Goal: Task Accomplishment & Management: Complete application form

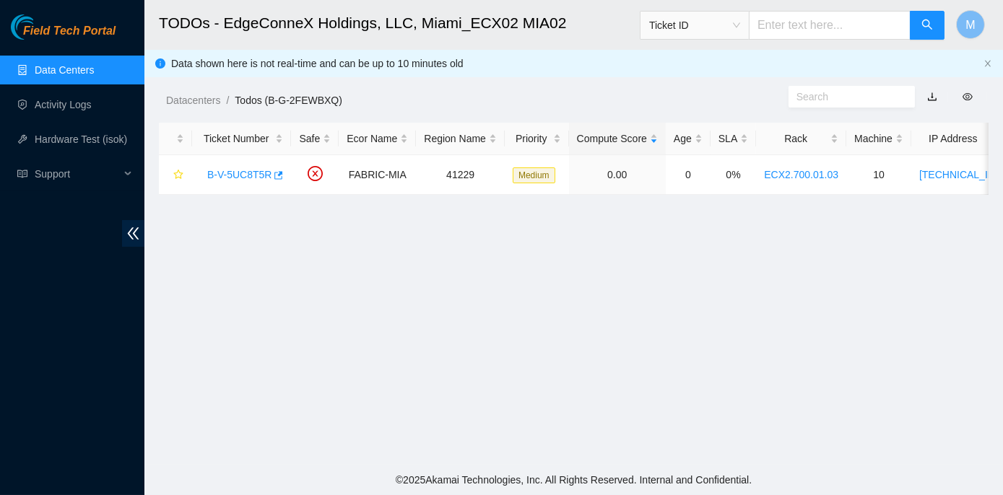
scroll to position [355, 0]
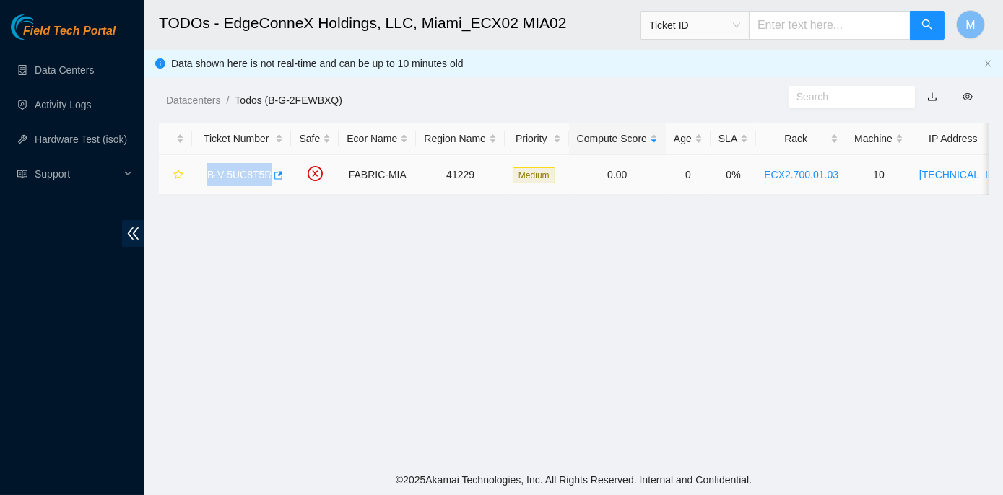
drag, startPoint x: 201, startPoint y: 173, endPoint x: 266, endPoint y: 178, distance: 64.4
click at [266, 178] on div "B-V-5UC8T5R" at bounding box center [241, 174] width 83 height 23
copy link "B-V-5UC8T5R"
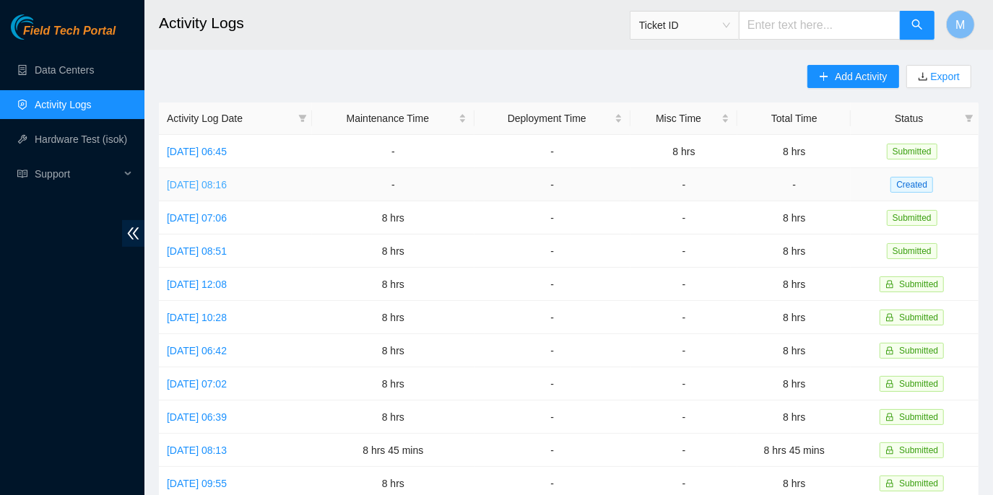
click at [227, 183] on link "Wed, 20 Aug 2025 08:16" at bounding box center [197, 185] width 60 height 12
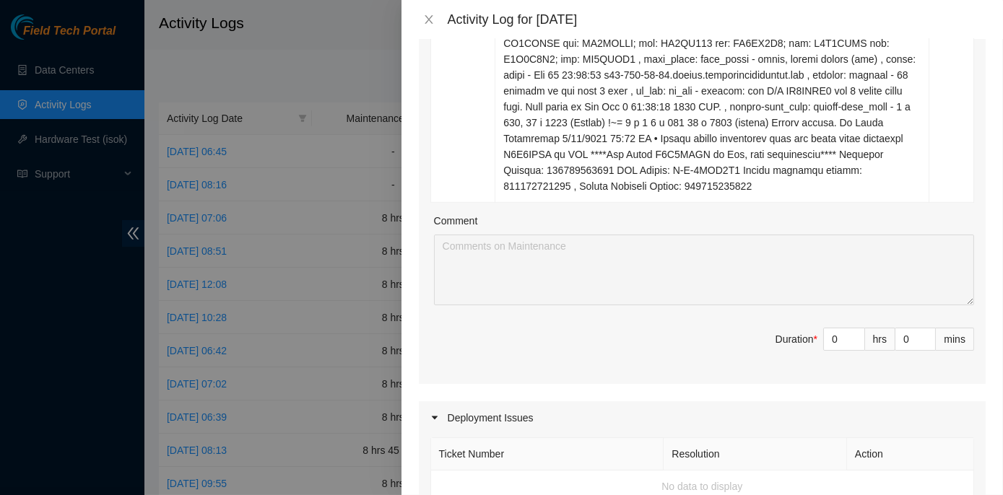
scroll to position [1247, 0]
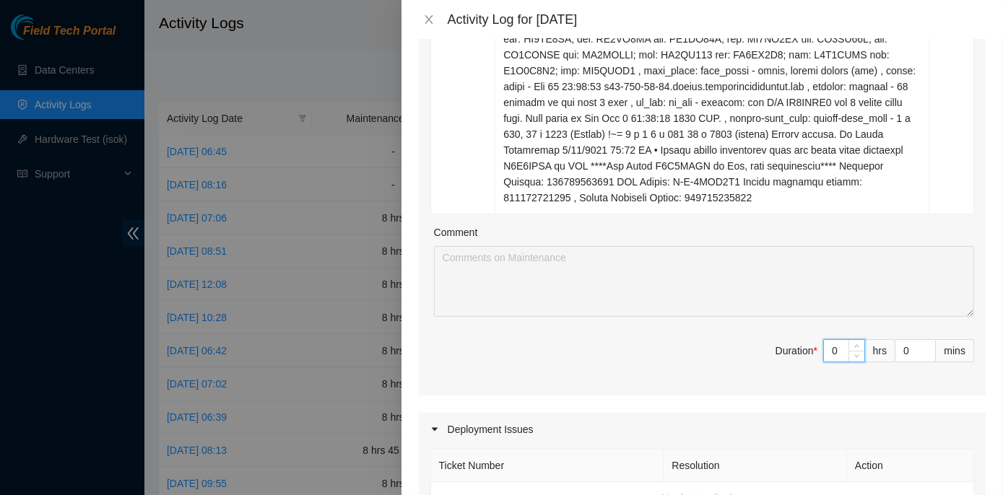
drag, startPoint x: 830, startPoint y: 380, endPoint x: 816, endPoint y: 384, distance: 14.9
click at [824, 362] on input "0" at bounding box center [844, 351] width 40 height 22
type input "8"
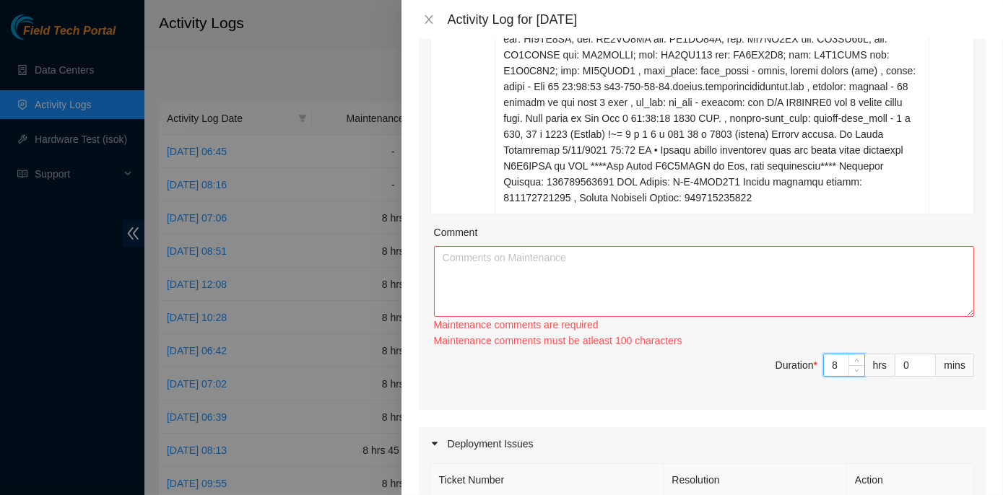
type input "8"
paste textarea "ECX2- Maintenance Worked on tickets B-V-5UIU4D5, B-V-5TB5MQD, B-V-5UKXPAN, and …"
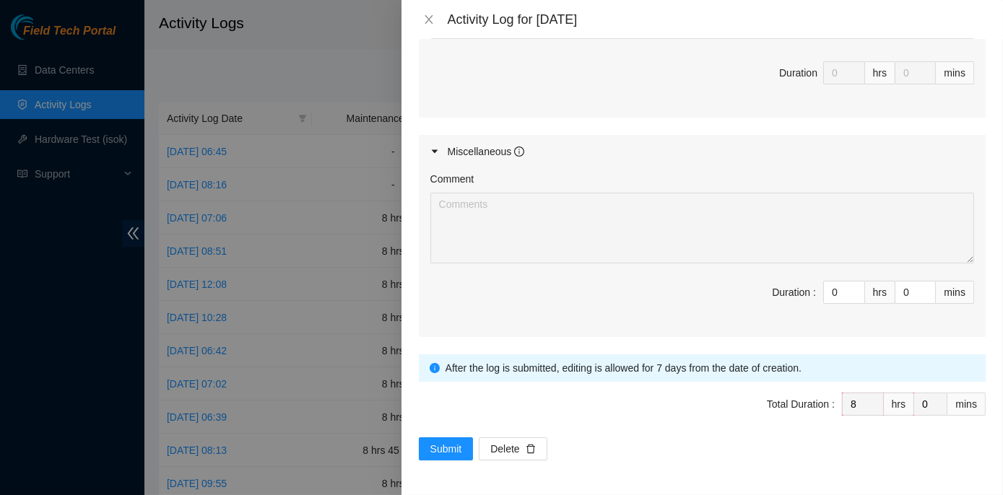
scroll to position [1850, 0]
type textarea "ECX2- Maintenance Worked on tickets B-V-5UIU4D5, B-V-5TB5MQD, B-V-5UKXPAN, and …"
click at [445, 447] on span "Submit" at bounding box center [446, 449] width 32 height 16
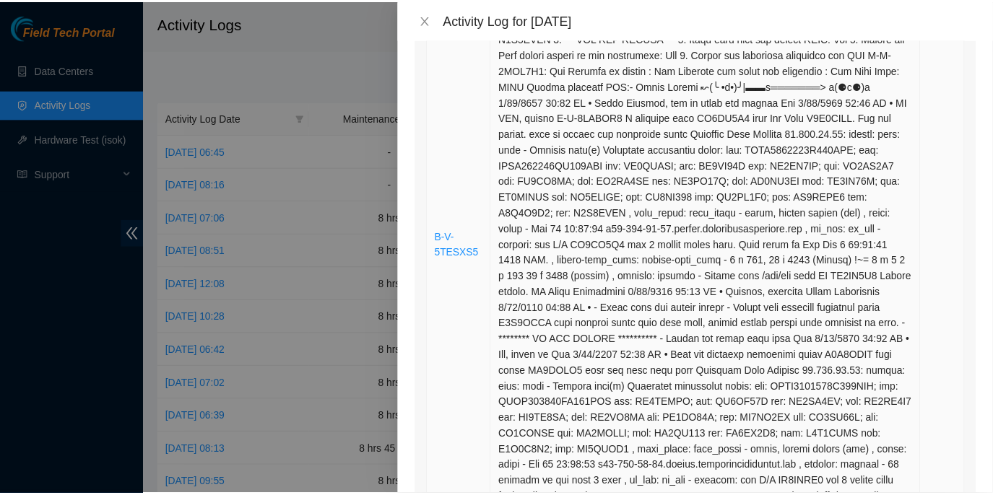
scroll to position [0, 0]
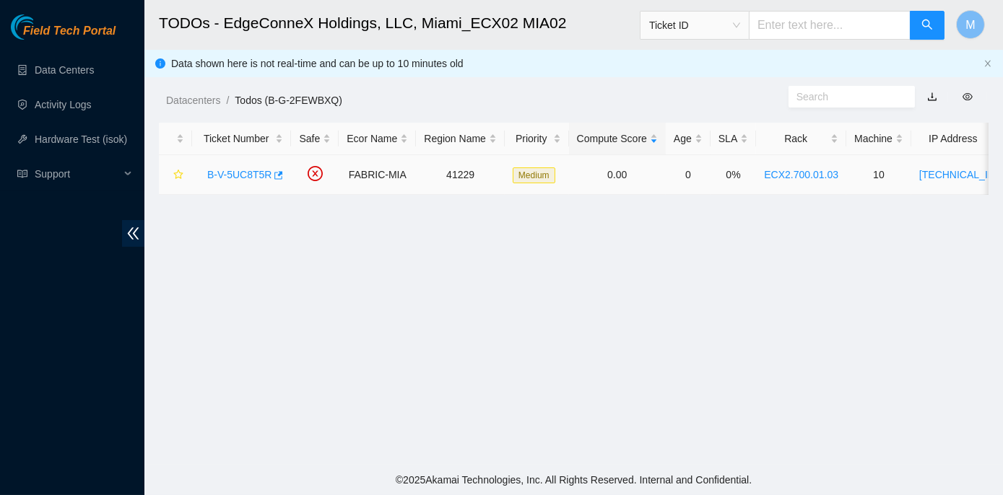
click at [224, 170] on link "B-V-5UC8T5R" at bounding box center [239, 175] width 64 height 12
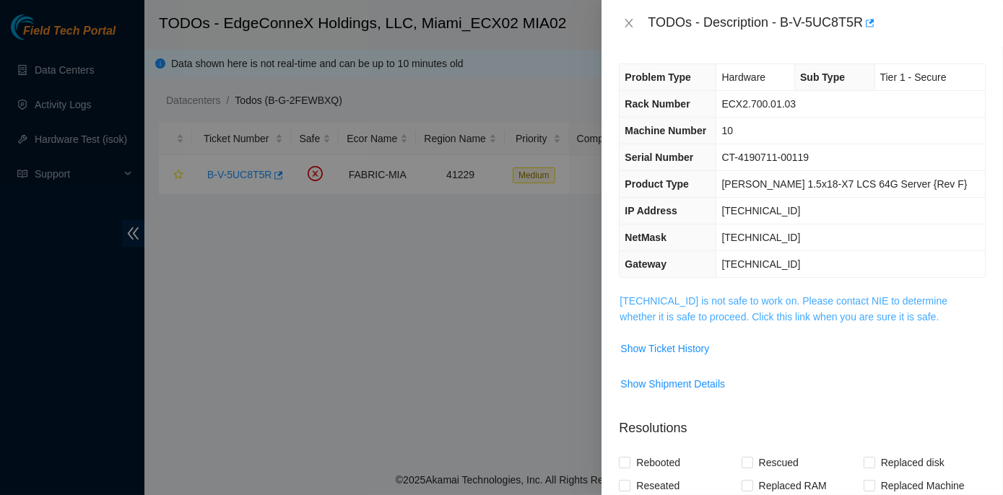
click at [740, 298] on link "23.50.116.13 is not safe to work on. Please contact NIE to determine whether it…" at bounding box center [783, 308] width 328 height 27
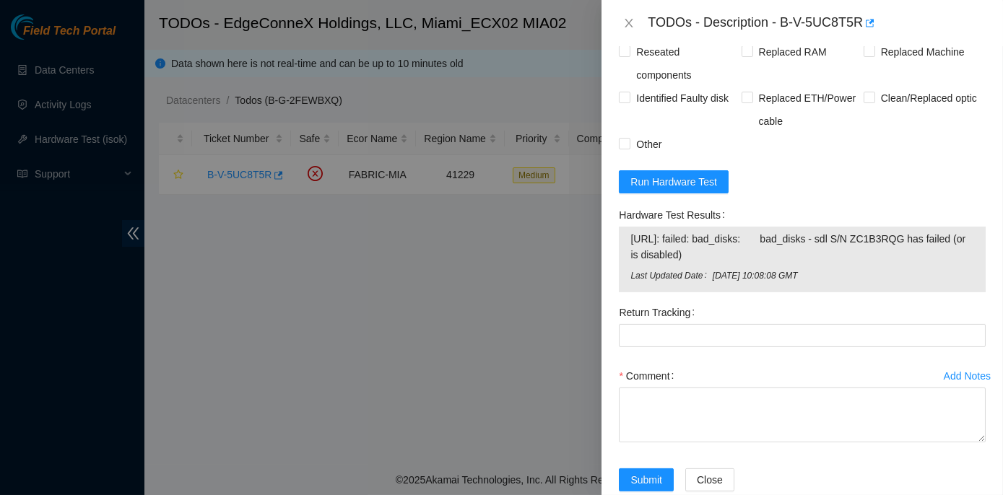
scroll to position [1115, 0]
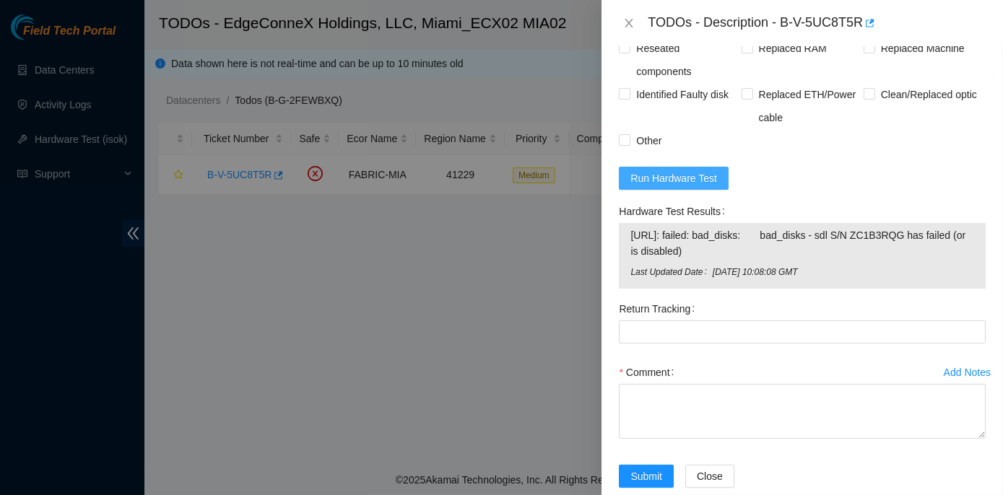
click at [667, 186] on span "Run Hardware Test" at bounding box center [673, 178] width 87 height 16
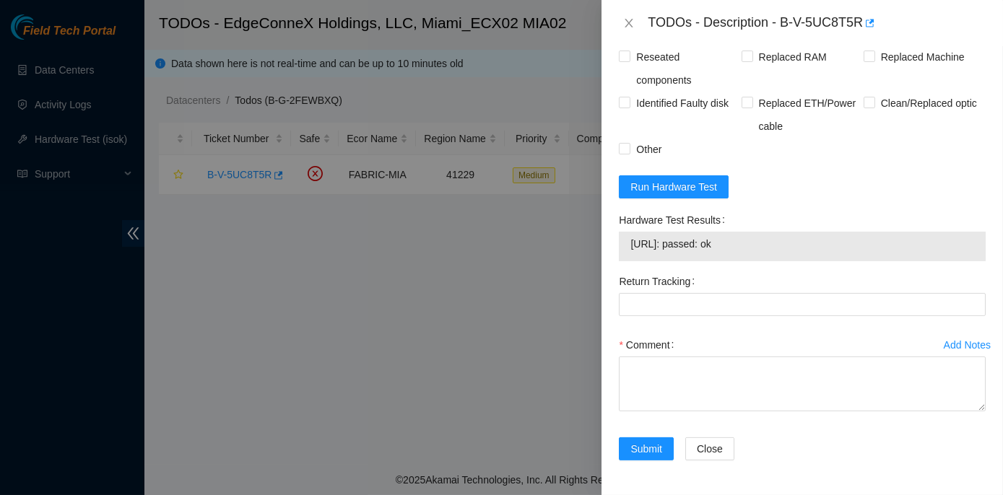
drag, startPoint x: 745, startPoint y: 295, endPoint x: 614, endPoint y: 261, distance: 135.5
click at [614, 261] on div "Hardware Test Results 23.50.116.13: passed: ok" at bounding box center [802, 239] width 378 height 61
copy div "Hardware Test Results 23.50.116.13: passed: ok"
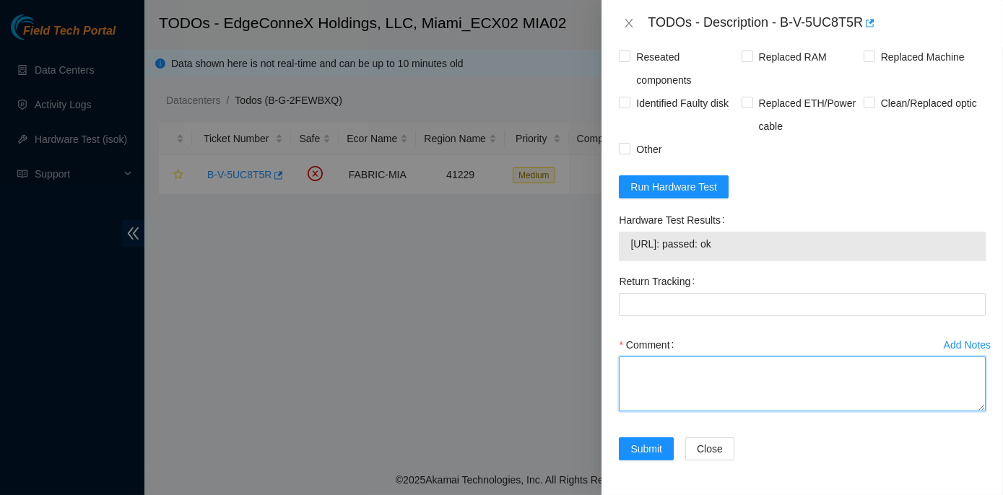
click at [662, 411] on textarea "Comment" at bounding box center [802, 384] width 367 height 55
paste textarea "Rack No: ECX2.700.01.03 Machine No: 10 IP: [TECHNICAL_ID] Serial No: CT-4190711…"
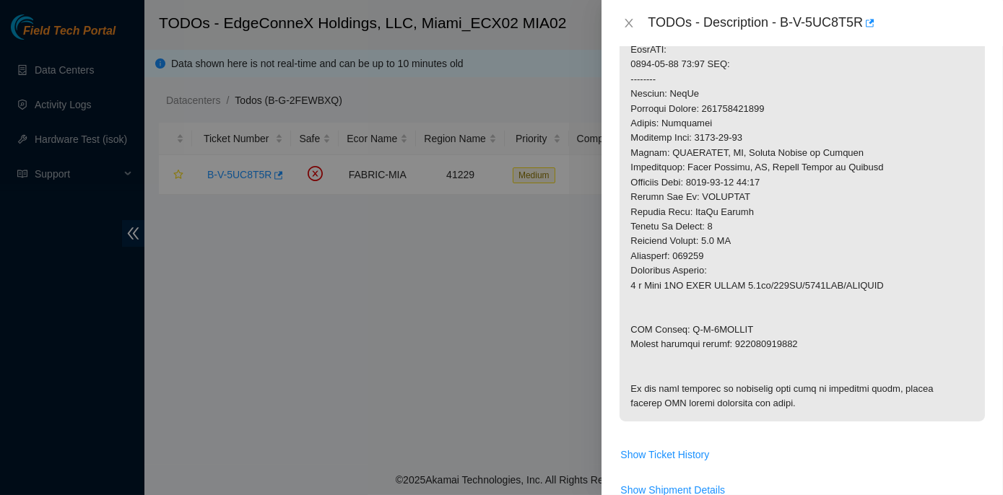
scroll to position [590, 0]
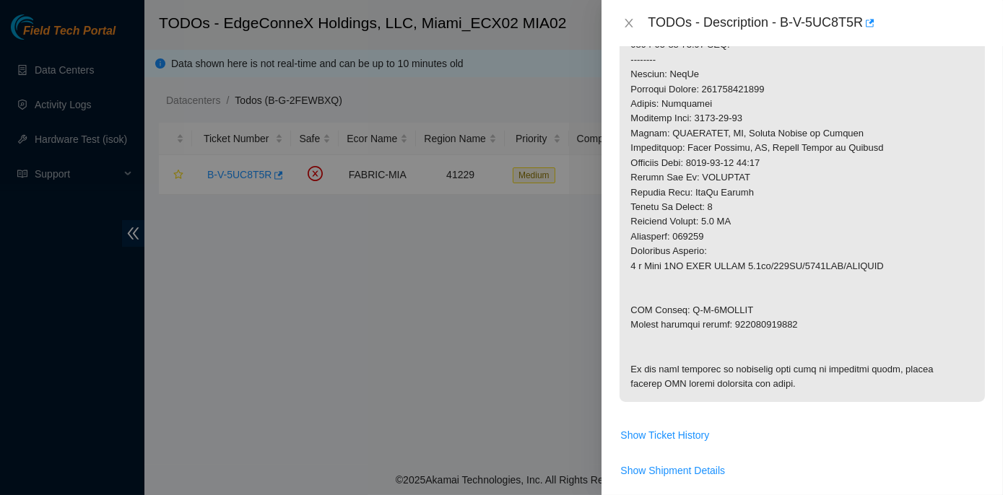
type textarea "Rack No: ECX2.700.01.03 Machine No: 10 IP: [TECHNICAL_ID] Serial No: CT-4190711…"
drag, startPoint x: 733, startPoint y: 323, endPoint x: 797, endPoint y: 325, distance: 63.5
click at [797, 325] on p at bounding box center [801, 52] width 365 height 699
copy p "450826213220"
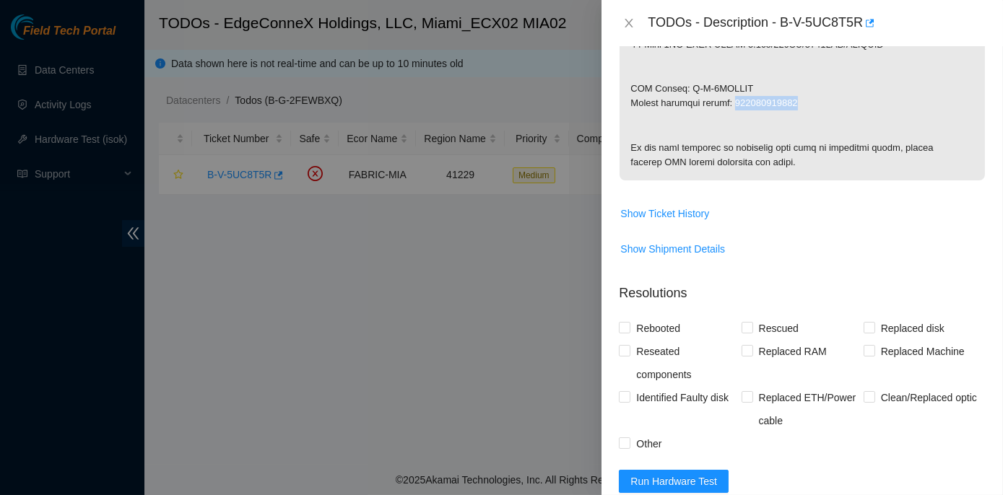
scroll to position [853, 0]
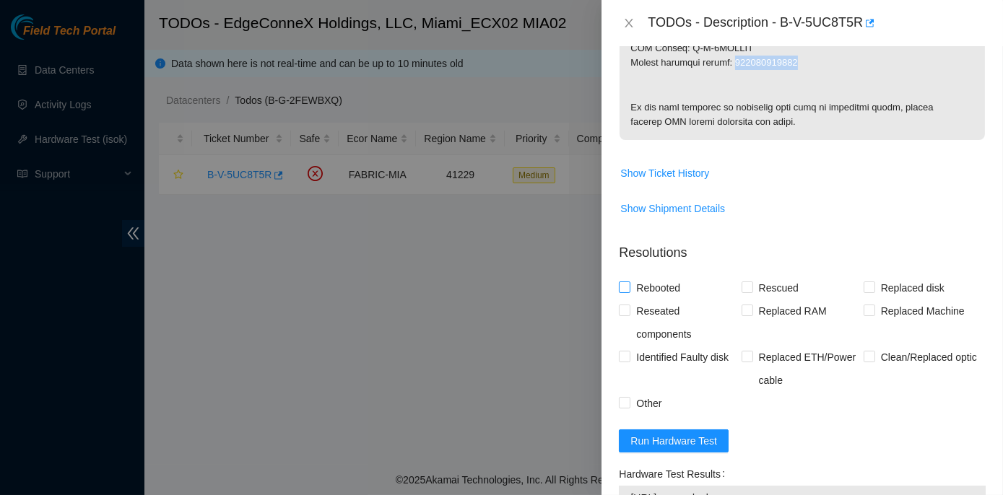
click at [628, 292] on input "Rebooted" at bounding box center [624, 287] width 10 height 10
checkbox input "true"
click at [746, 292] on input "Rescued" at bounding box center [746, 287] width 10 height 10
checkbox input "true"
click at [867, 293] on span at bounding box center [869, 288] width 12 height 12
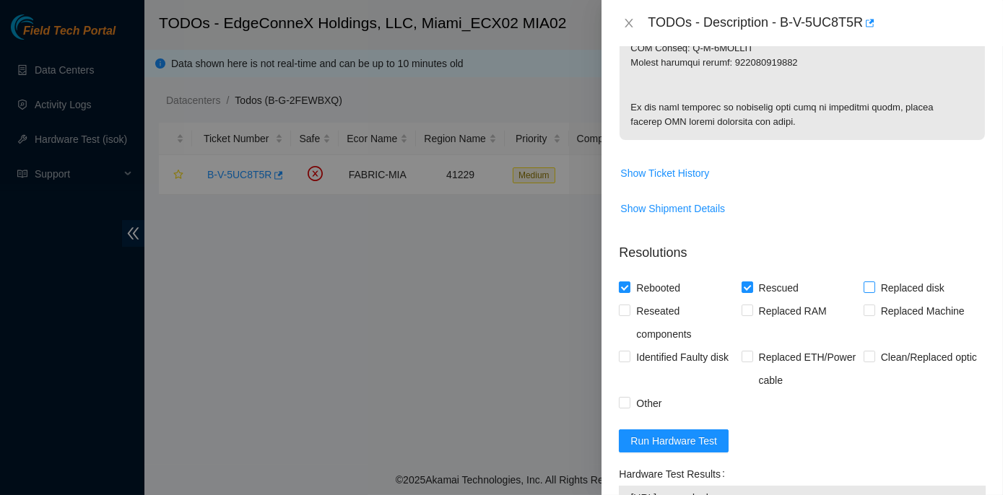
click at [867, 292] on input "Replaced disk" at bounding box center [868, 287] width 10 height 10
checkbox input "true"
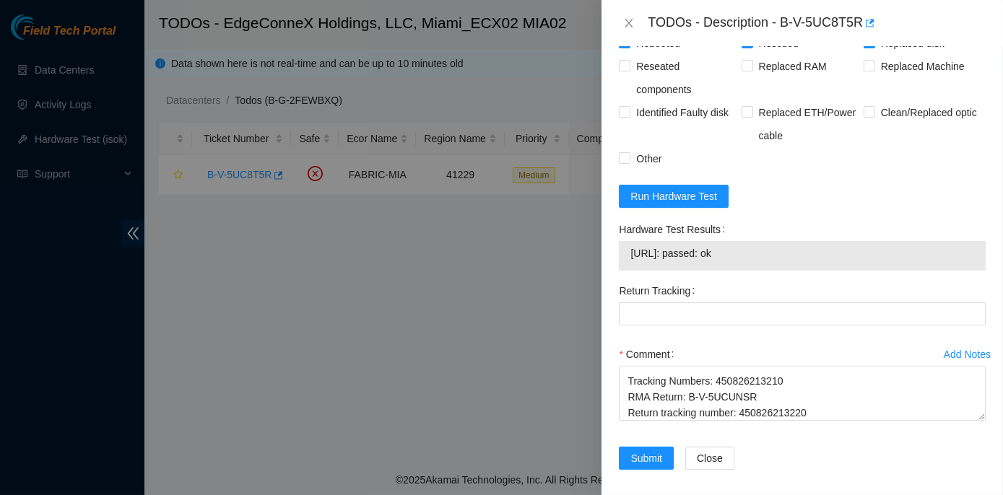
scroll to position [1115, 0]
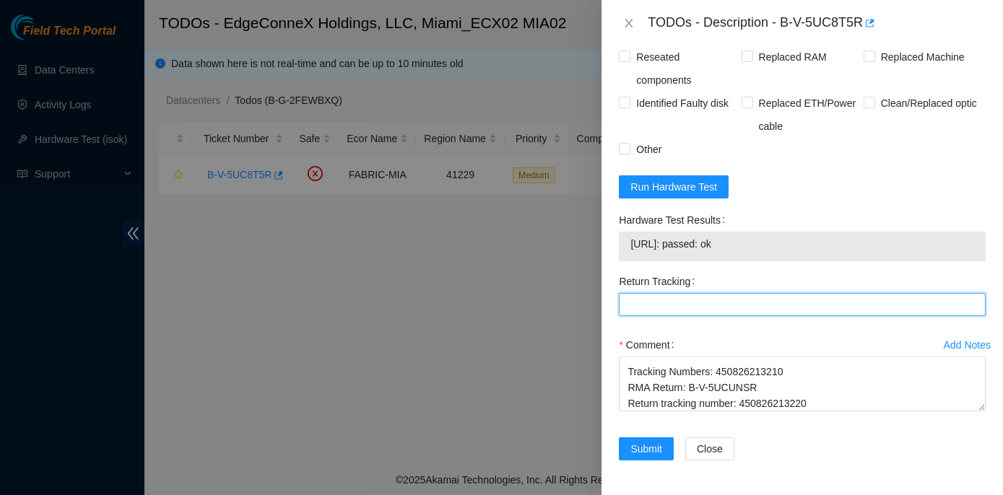
click at [644, 316] on Tracking "Return Tracking" at bounding box center [802, 304] width 367 height 23
paste Tracking "450826213220"
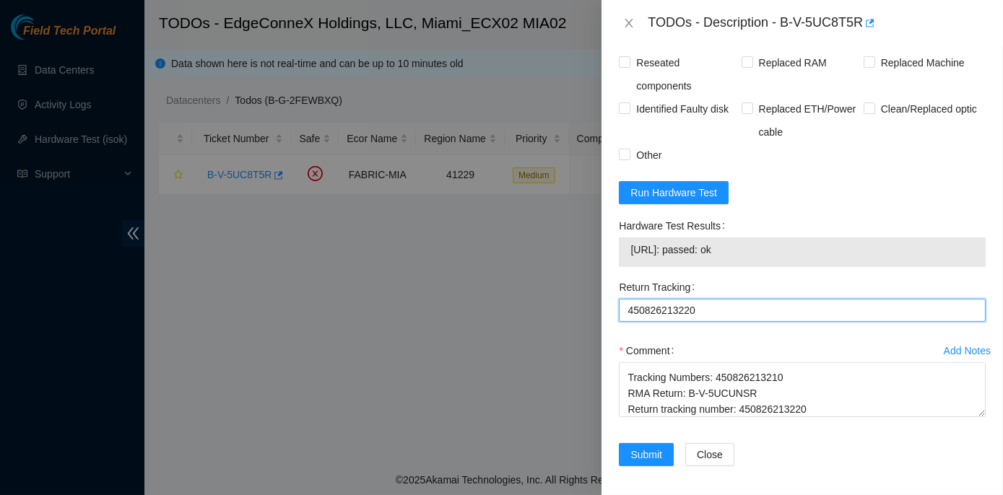
scroll to position [1162, 0]
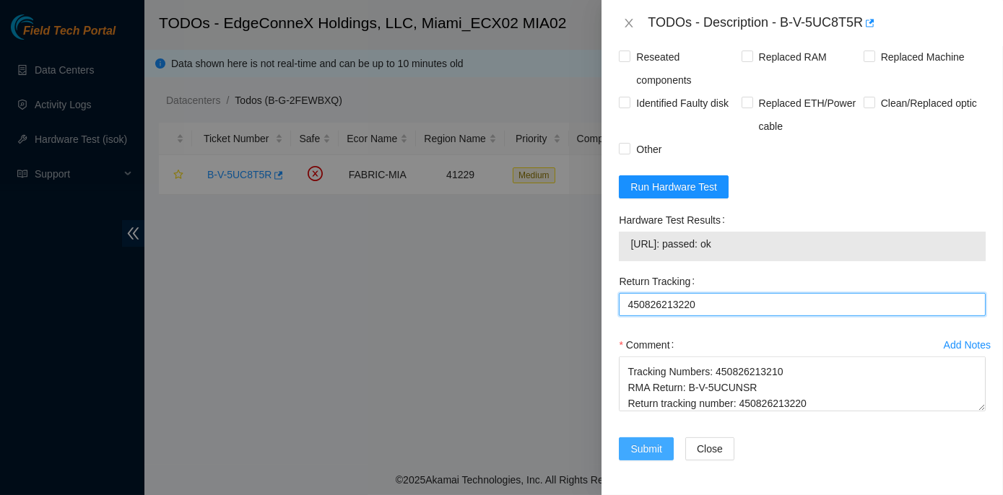
type Tracking "450826213220"
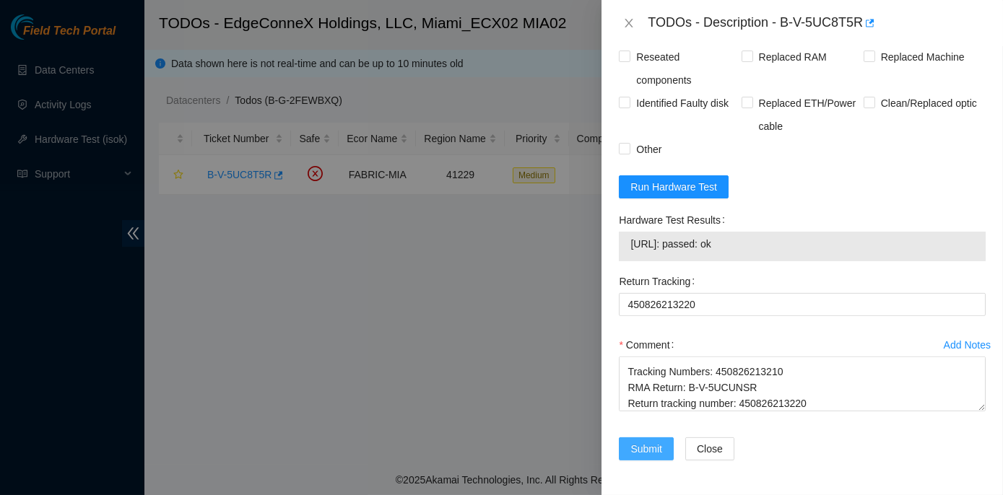
click at [654, 458] on button "Submit" at bounding box center [646, 448] width 55 height 23
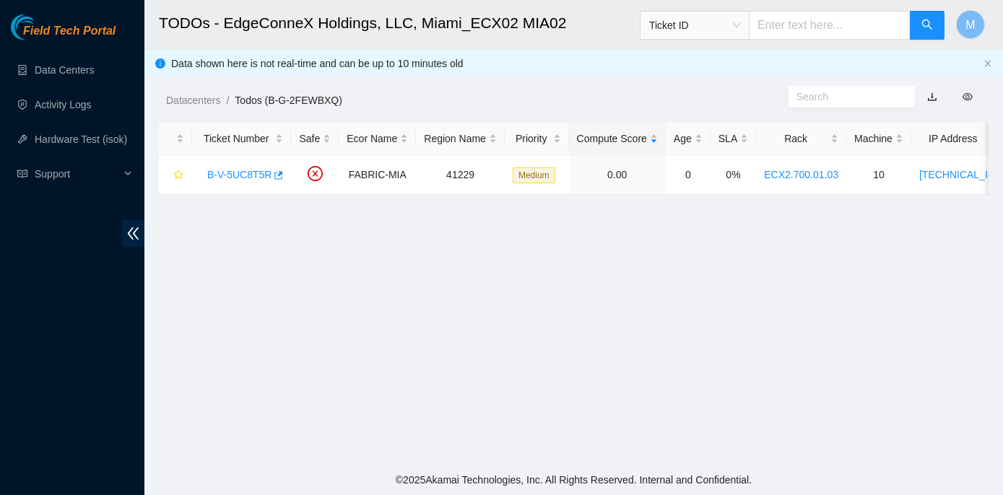
scroll to position [402, 0]
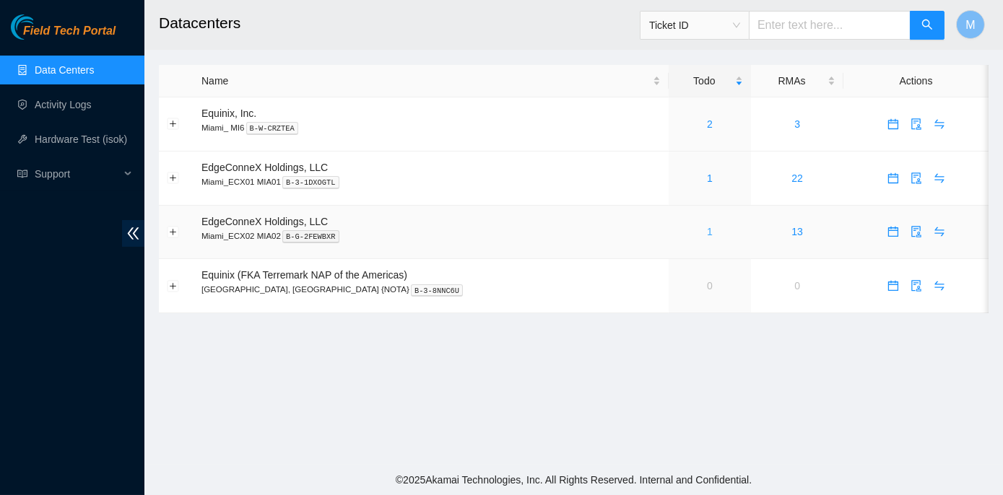
click at [707, 229] on link "1" at bounding box center [710, 232] width 6 height 12
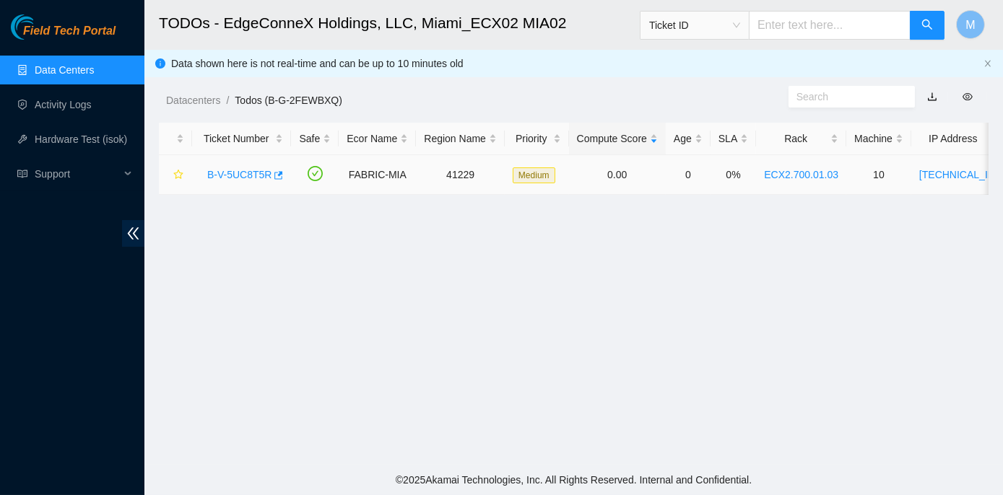
click at [232, 173] on link "B-V-5UC8T5R" at bounding box center [239, 175] width 64 height 12
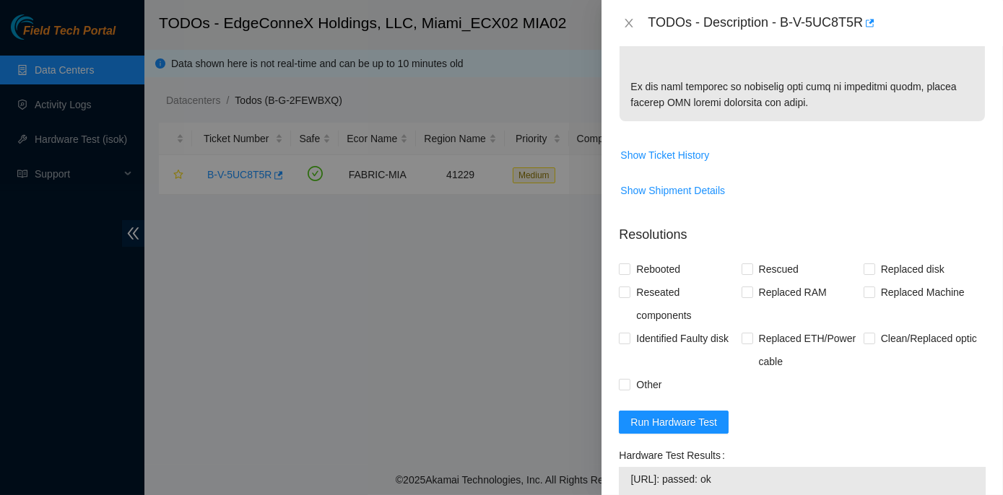
scroll to position [1050, 0]
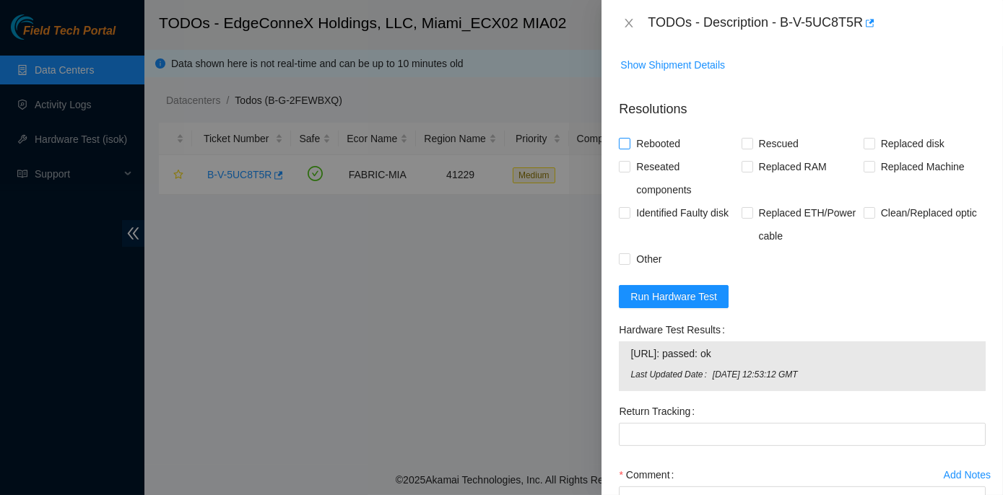
click at [623, 148] on input "Rebooted" at bounding box center [624, 143] width 10 height 10
checkbox input "true"
click at [743, 148] on input "Rescued" at bounding box center [746, 143] width 10 height 10
checkbox input "true"
click at [863, 148] on input "Replaced disk" at bounding box center [868, 143] width 10 height 10
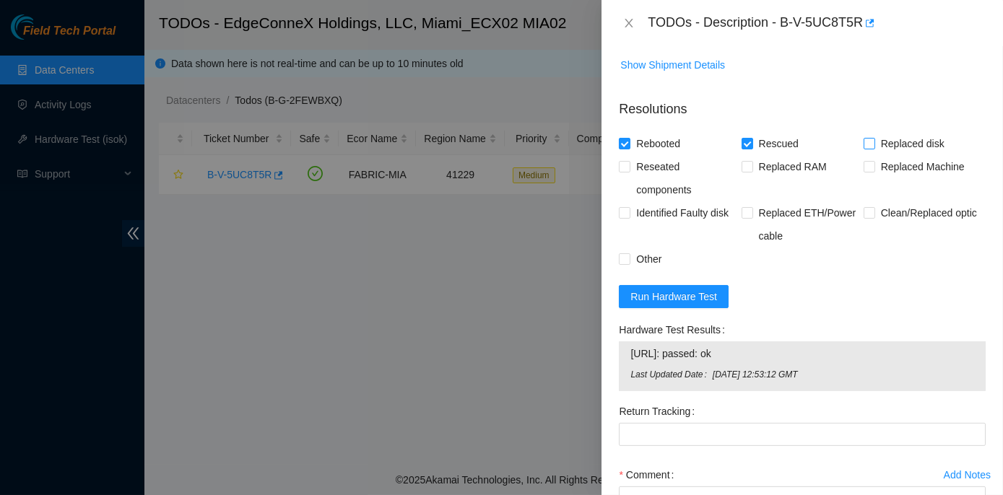
checkbox input "true"
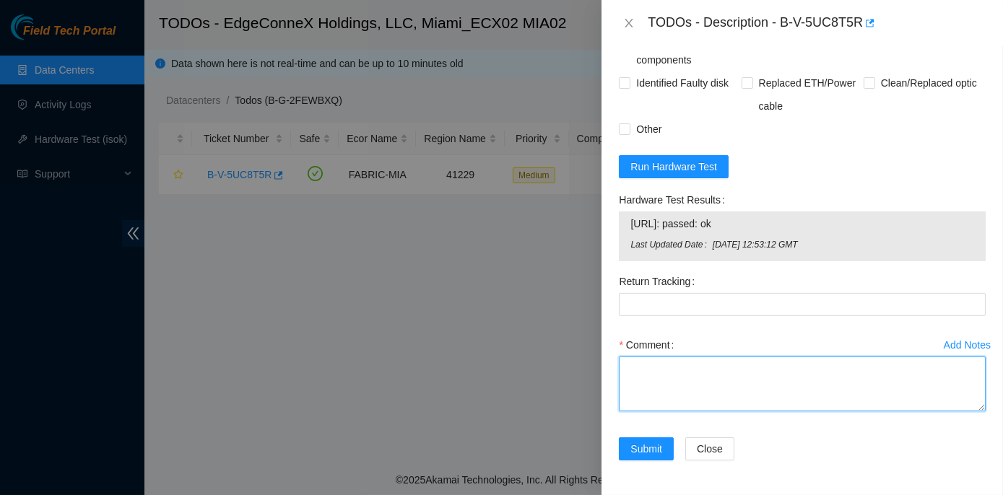
click at [628, 367] on textarea "Comment" at bounding box center [802, 384] width 367 height 55
paste textarea "Rack No: ECX2.700.01.03 Machine No: 10 IP: [TECHNICAL_ID] Serial No: CT-4190711…"
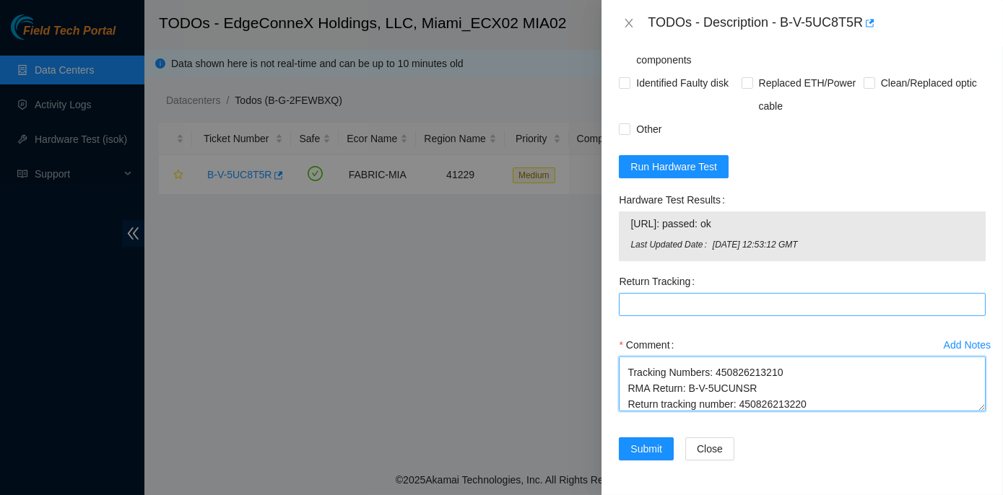
type textarea "Rack No: ECX2.700.01.03 Machine No: 10 IP: [TECHNICAL_ID] Serial No: CT-4190711…"
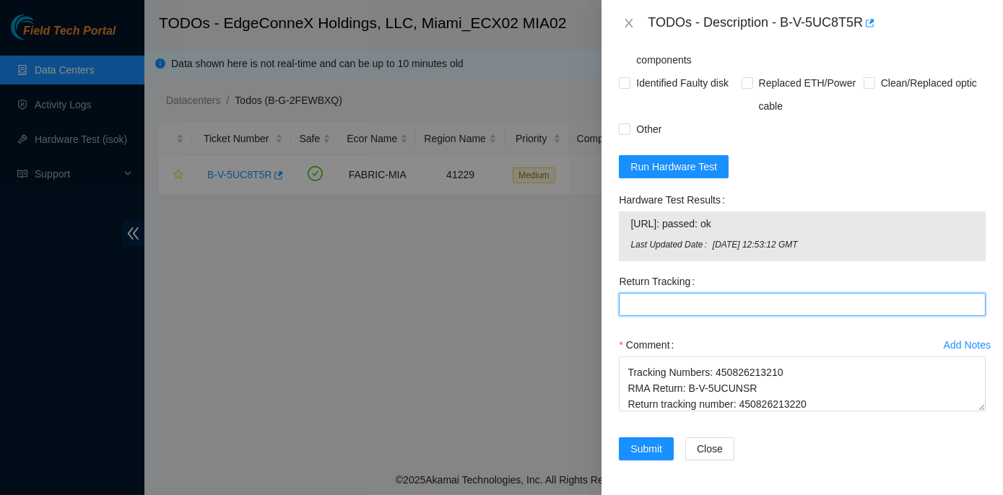
click at [671, 304] on Tracking "Return Tracking" at bounding box center [802, 304] width 367 height 23
type Tracking "450826213220"
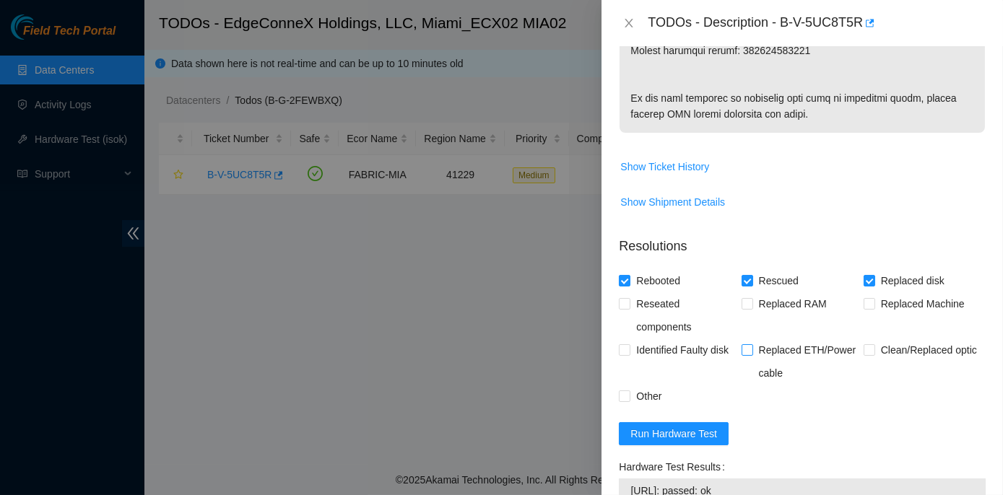
scroll to position [1240, 0]
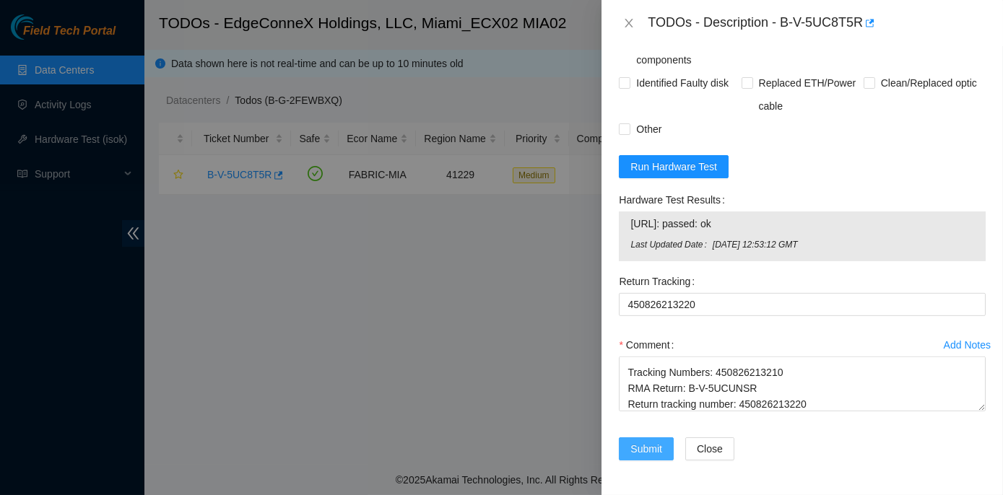
click at [636, 448] on span "Submit" at bounding box center [646, 449] width 32 height 16
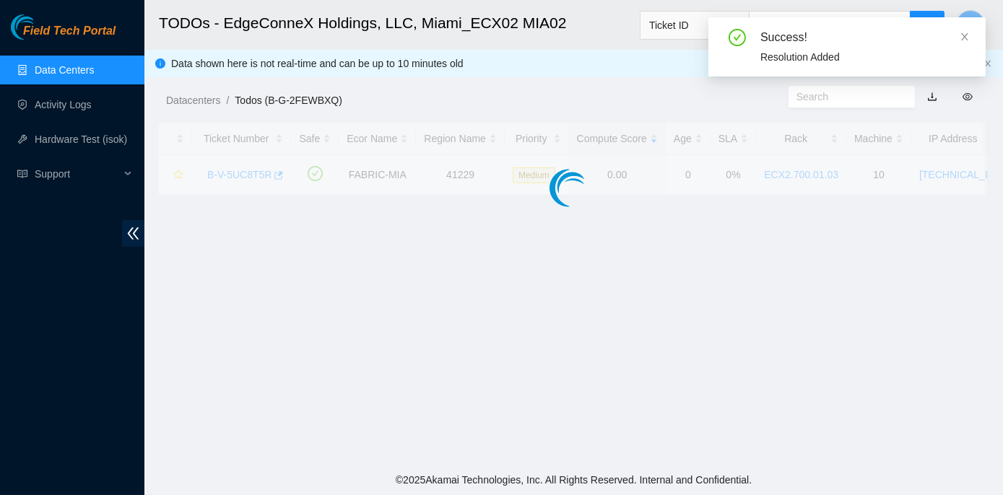
scroll to position [402, 0]
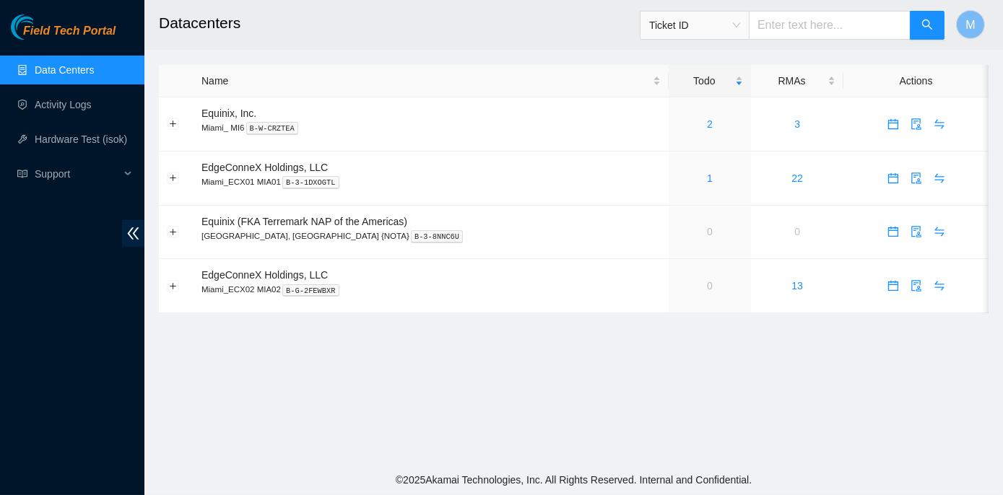
click at [383, 388] on main "Datacenters Ticket ID M Name Todo RMAs Actions Equinix, Inc. Miami_ MI6 B-W-CRZ…" at bounding box center [573, 232] width 858 height 465
